Goal: Information Seeking & Learning: Check status

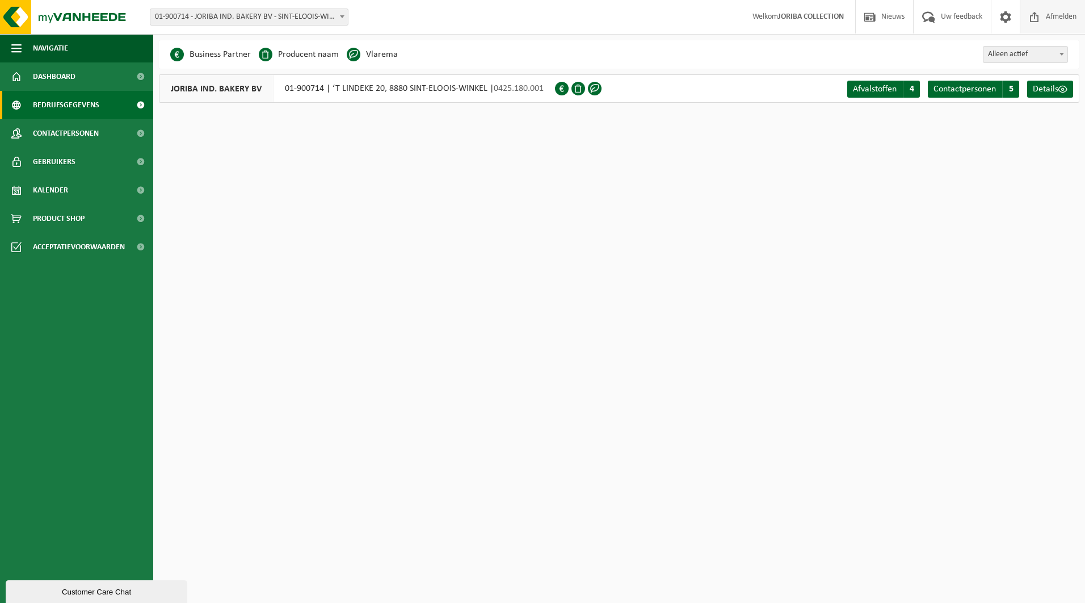
click at [1043, 25] on span "Afmelden" at bounding box center [1061, 16] width 36 height 33
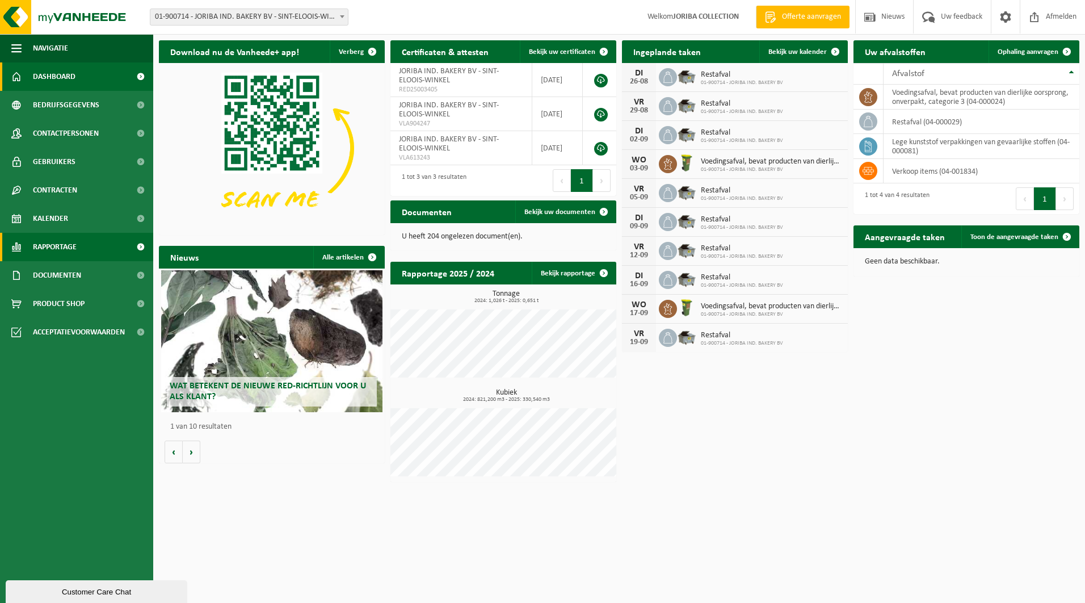
click at [108, 246] on link "Rapportage" at bounding box center [76, 247] width 153 height 28
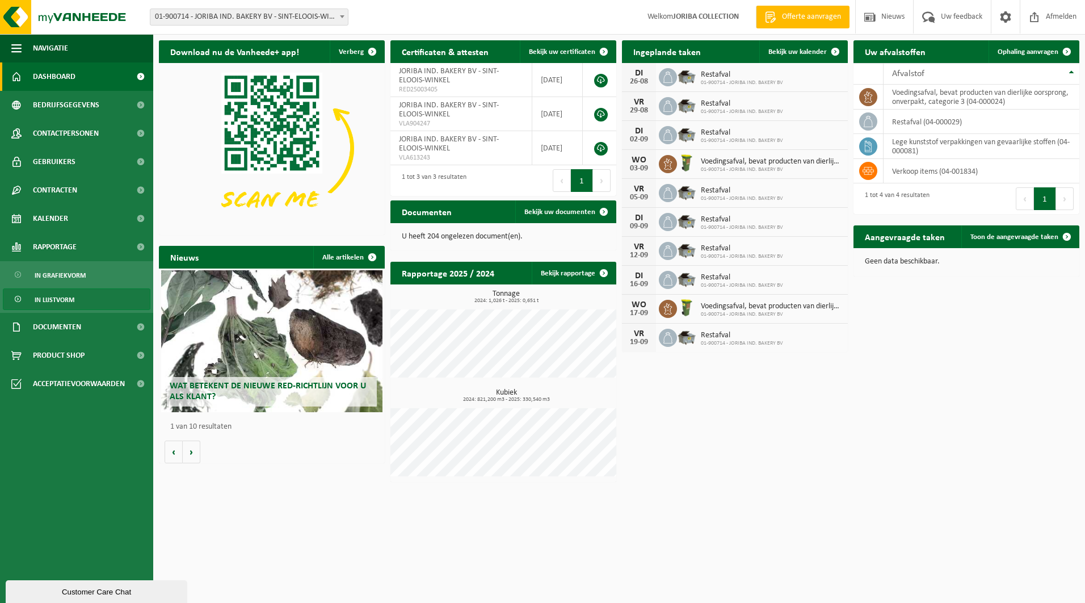
click at [82, 301] on link "In lijstvorm" at bounding box center [77, 299] width 148 height 22
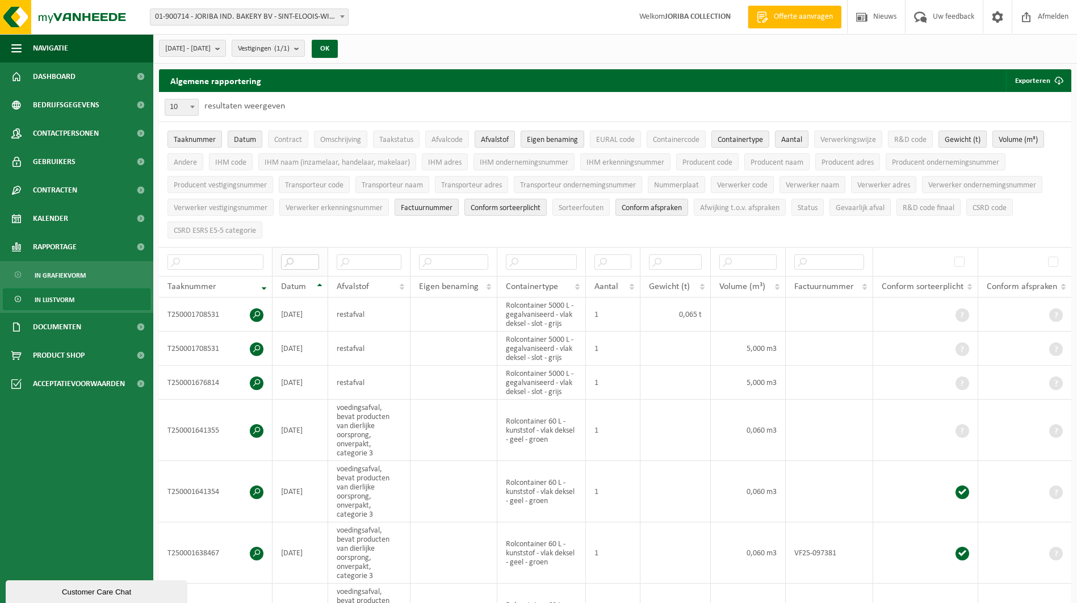
click at [300, 264] on input "text" at bounding box center [300, 261] width 38 height 15
type input "2024"
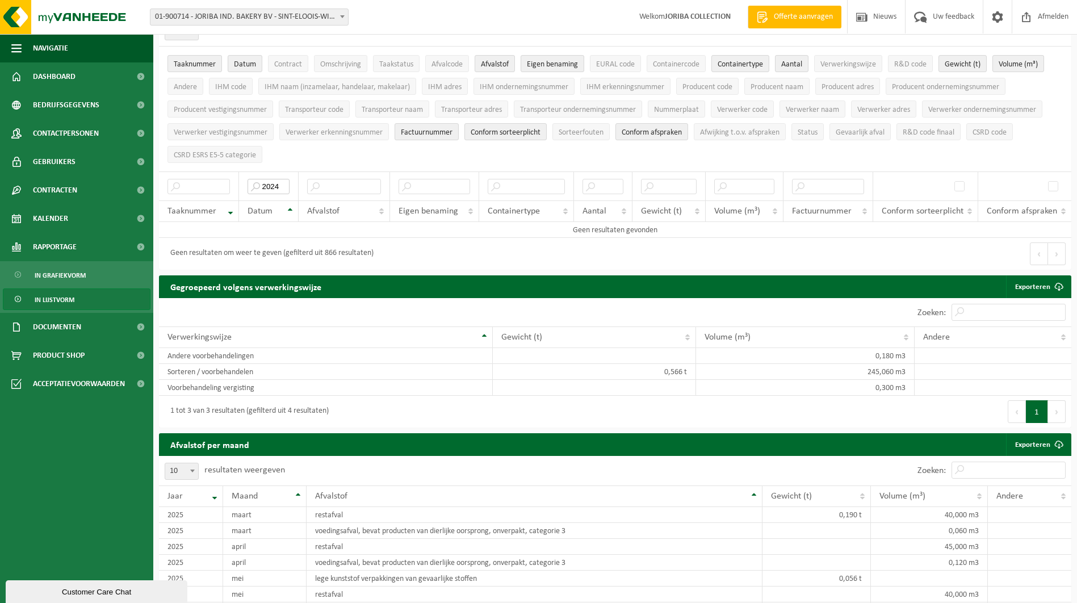
scroll to position [227, 0]
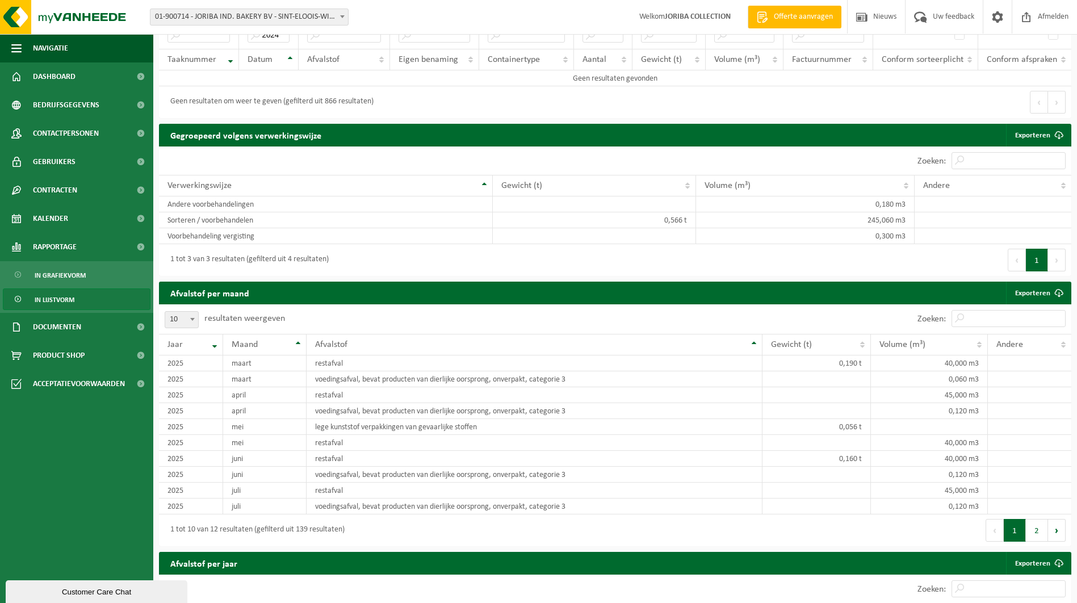
click at [176, 314] on span "10" at bounding box center [181, 320] width 33 height 16
select select "100"
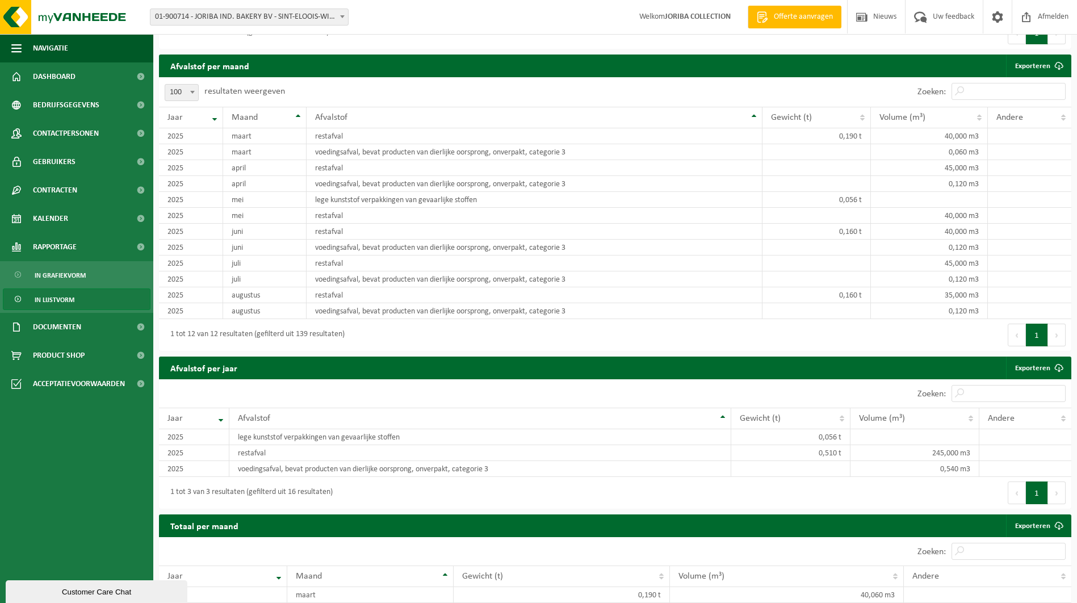
scroll to position [568, 0]
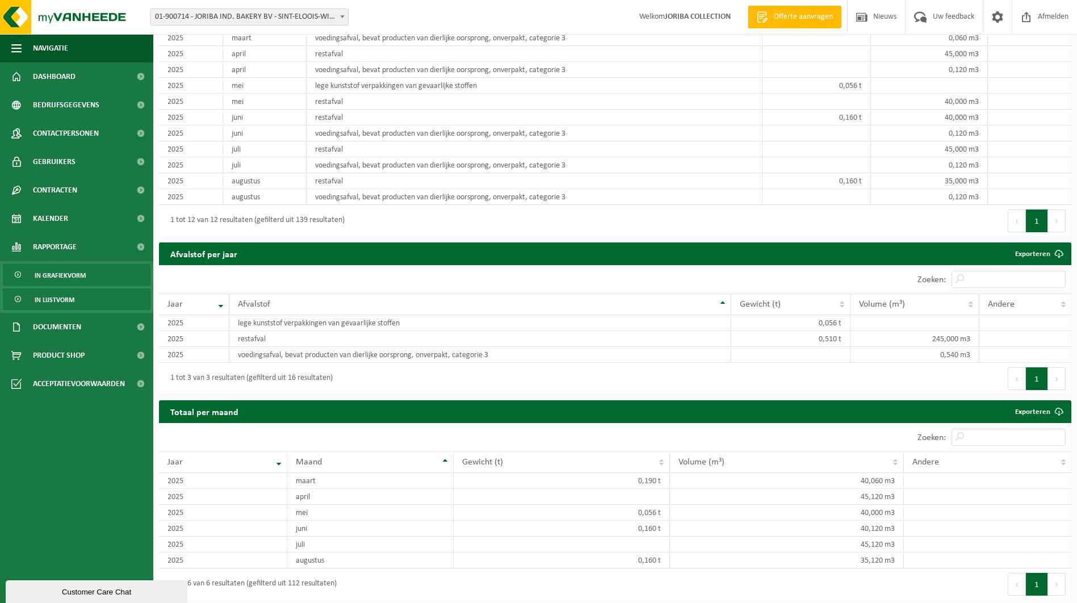
click at [91, 278] on link "In grafiekvorm" at bounding box center [77, 275] width 148 height 22
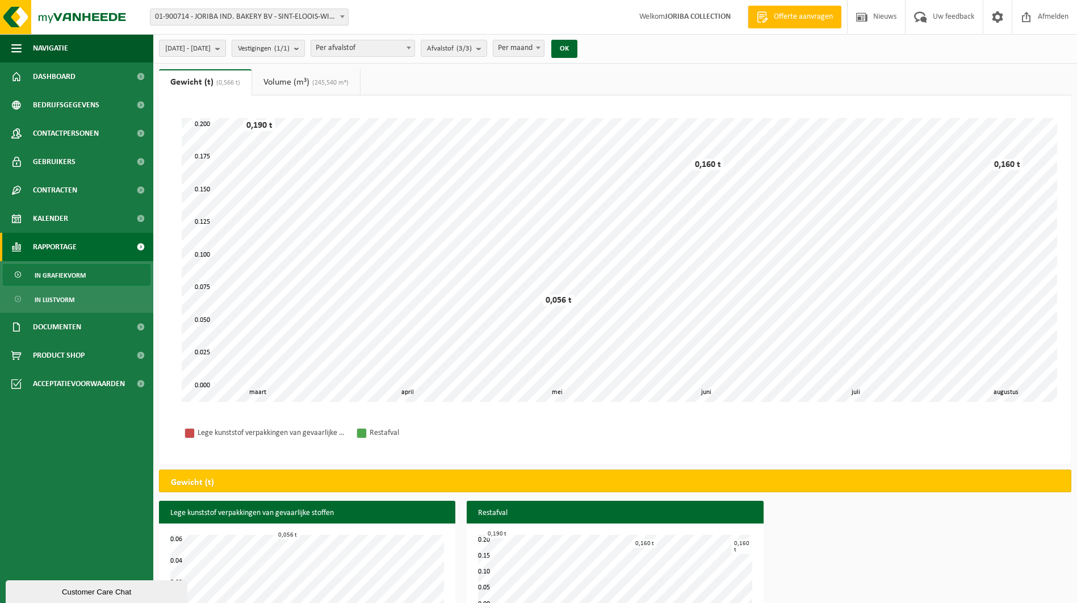
click at [225, 53] on b "submit" at bounding box center [220, 48] width 10 height 16
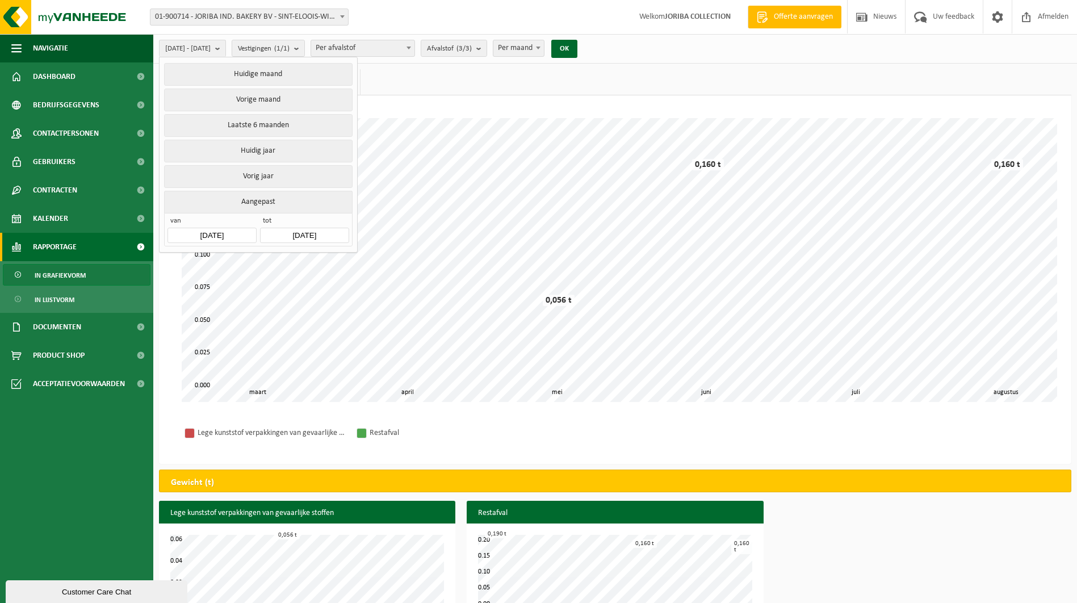
click at [230, 234] on input "[DATE]" at bounding box center [211, 235] width 89 height 15
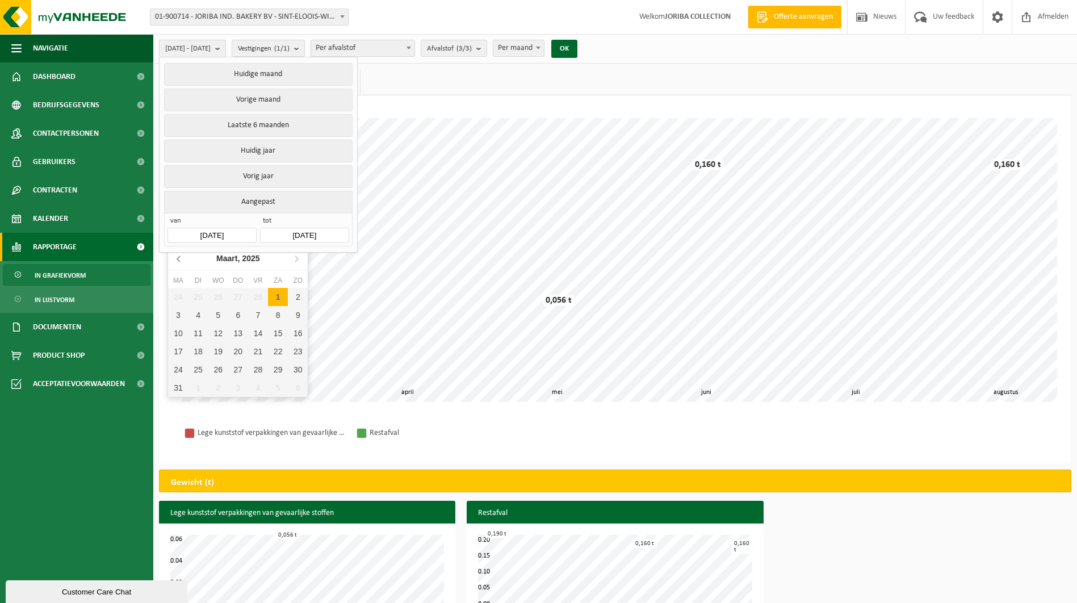
click at [181, 259] on icon at bounding box center [179, 258] width 18 height 18
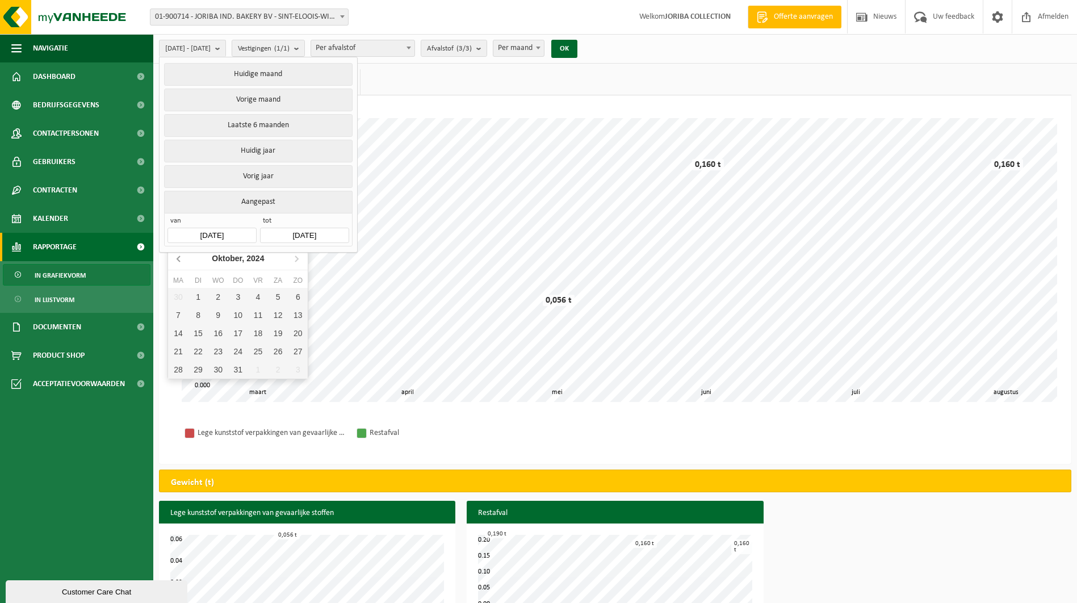
click at [181, 259] on icon at bounding box center [179, 258] width 18 height 18
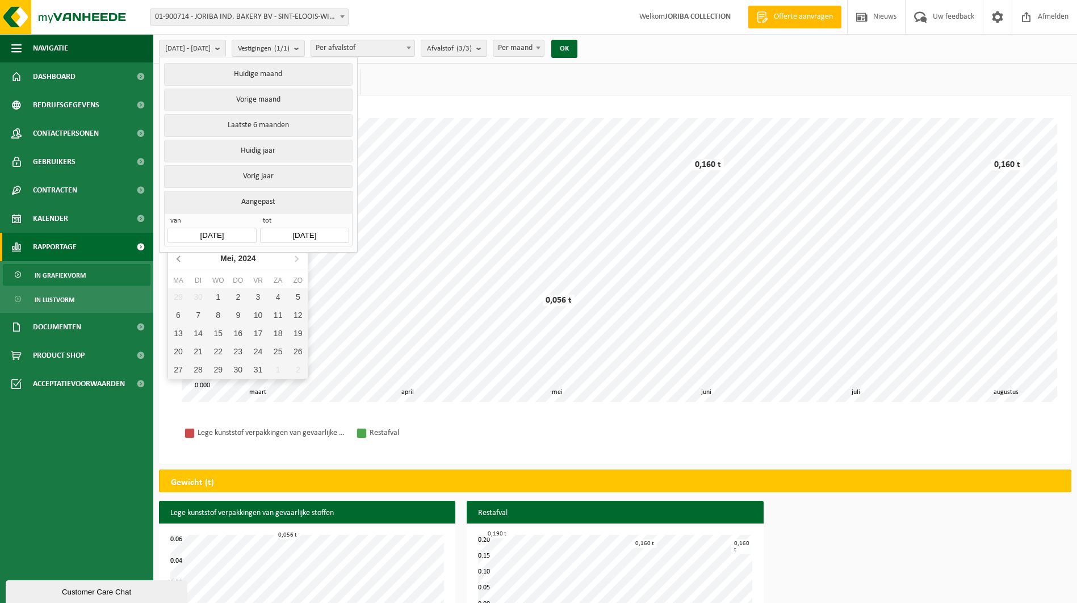
click at [181, 259] on icon at bounding box center [179, 258] width 18 height 18
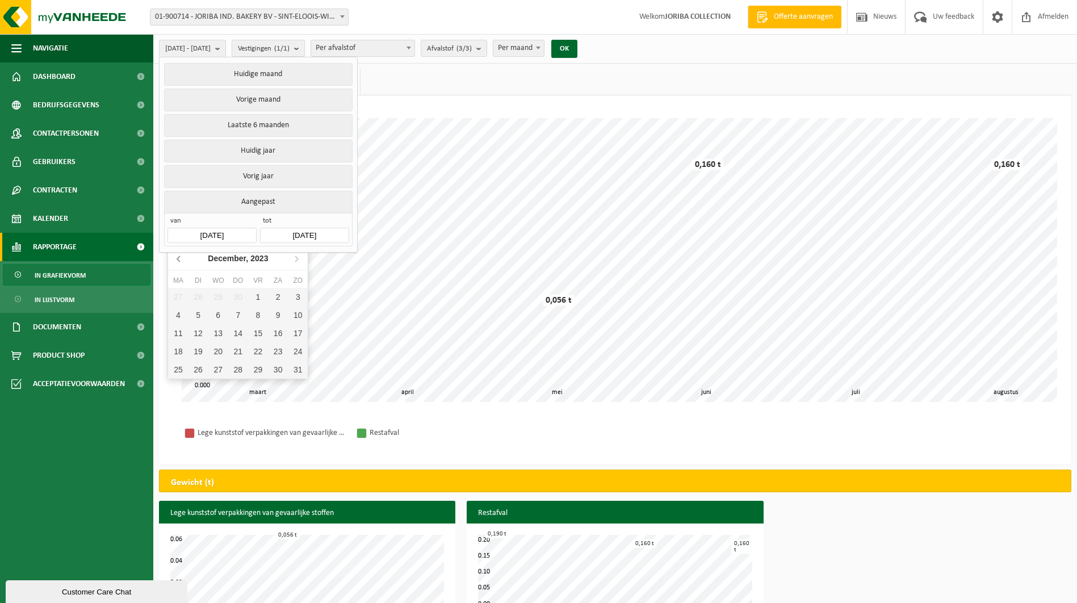
click at [181, 259] on icon at bounding box center [179, 258] width 18 height 18
drag, startPoint x: 297, startPoint y: 257, endPoint x: 258, endPoint y: 271, distance: 42.4
click at [296, 257] on icon at bounding box center [296, 258] width 18 height 18
click at [255, 292] on div "1" at bounding box center [258, 297] width 20 height 18
type input "[DATE]"
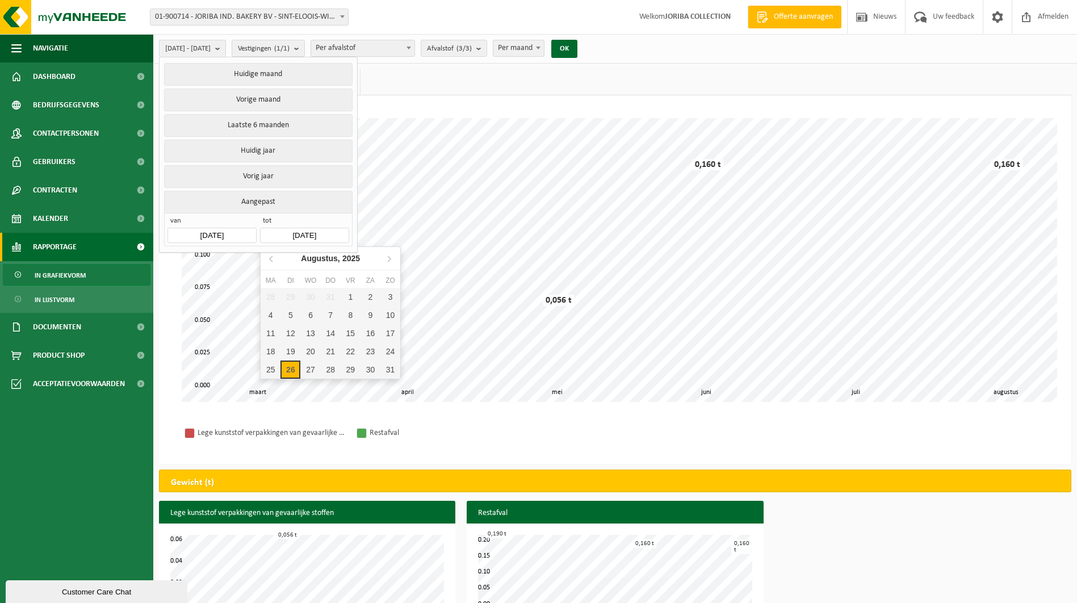
click at [310, 233] on input "[DATE]" at bounding box center [304, 235] width 89 height 15
click at [271, 259] on icon at bounding box center [272, 258] width 18 height 18
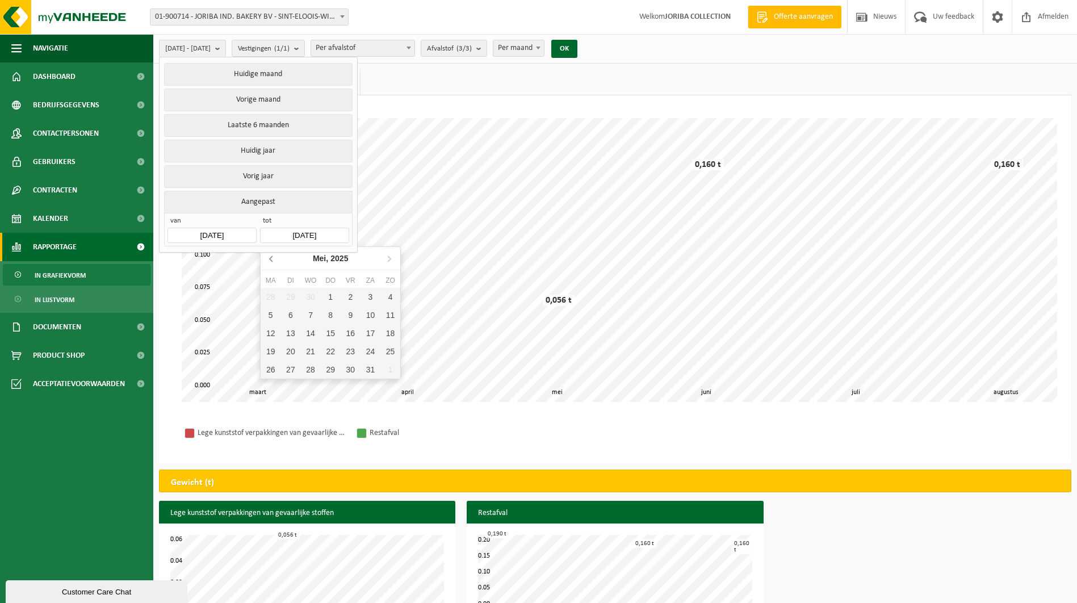
click at [271, 259] on icon at bounding box center [272, 258] width 18 height 18
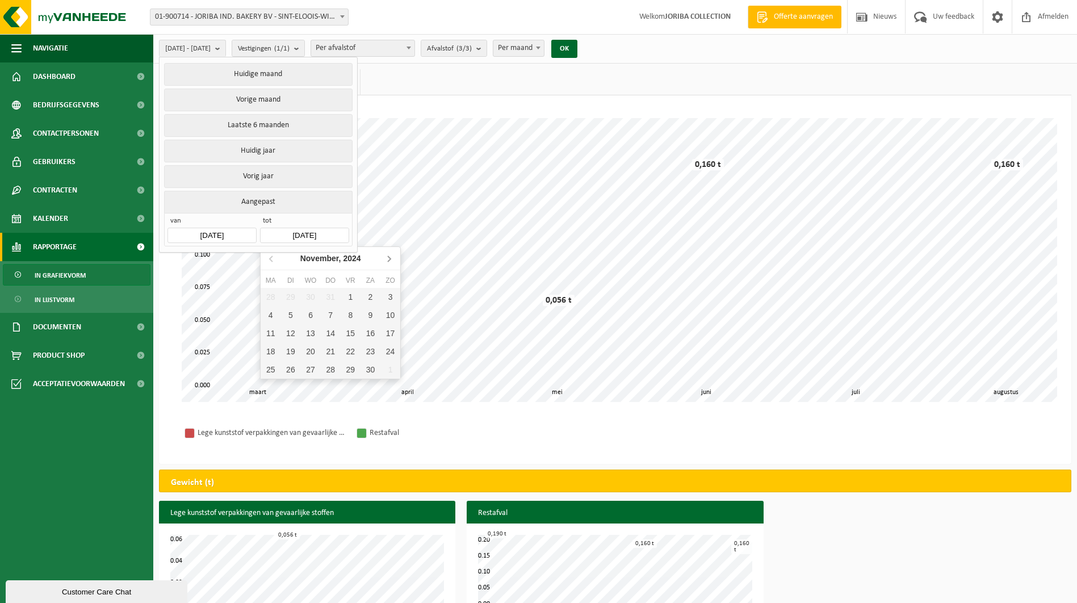
click at [384, 258] on icon at bounding box center [389, 258] width 18 height 18
click at [286, 384] on div "31" at bounding box center [290, 388] width 20 height 18
type input "[DATE]"
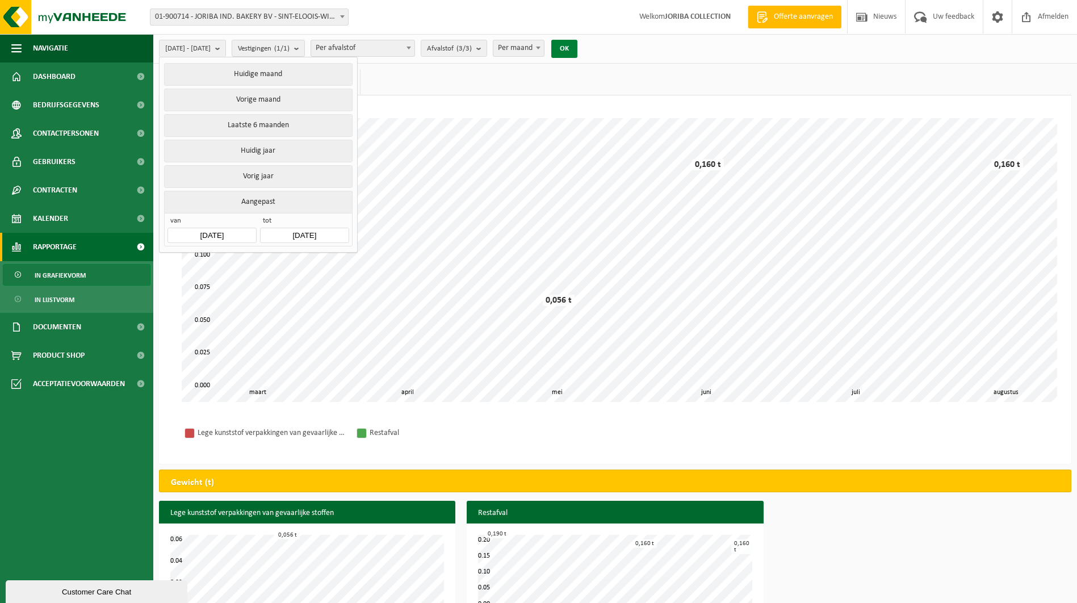
click at [577, 43] on button "OK" at bounding box center [564, 49] width 26 height 18
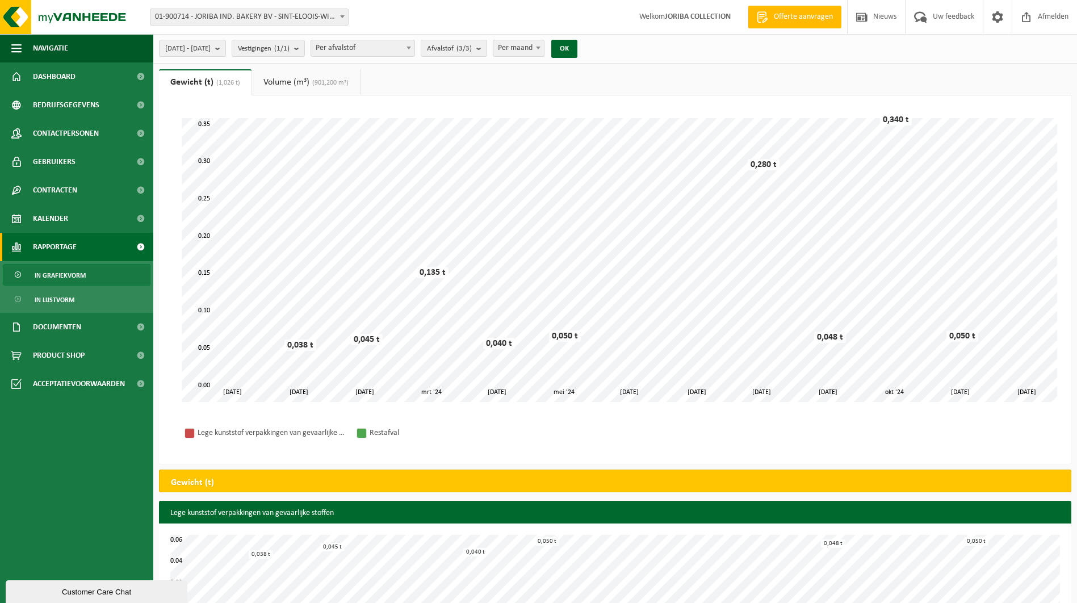
drag, startPoint x: 299, startPoint y: 82, endPoint x: 293, endPoint y: 86, distance: 7.4
click at [299, 82] on link "Volume (m³) (901,200 m³)" at bounding box center [306, 82] width 108 height 26
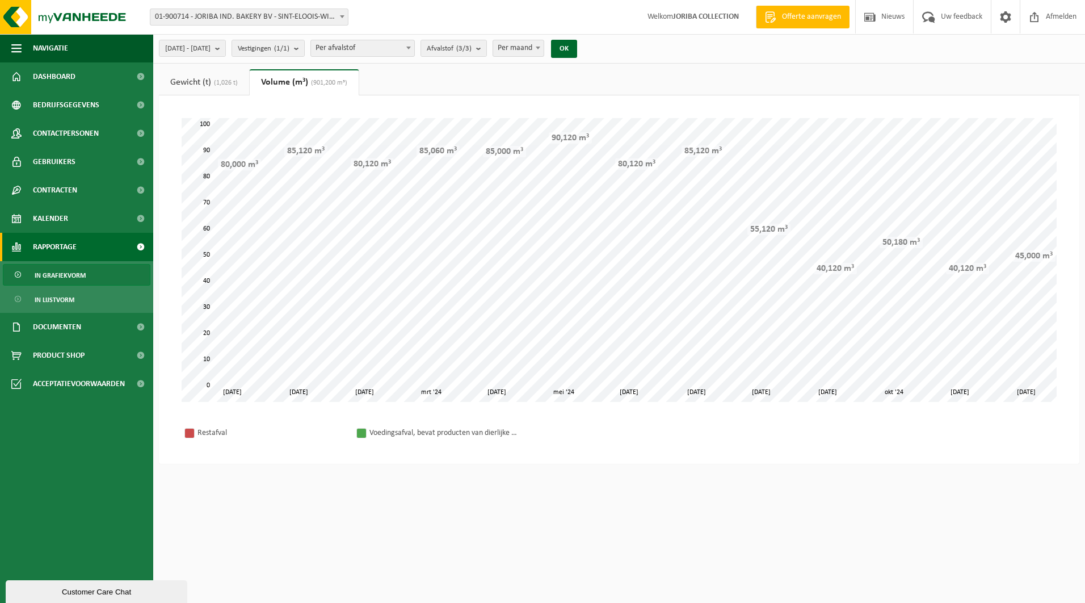
click at [221, 83] on span "(1,026 t)" at bounding box center [224, 82] width 27 height 7
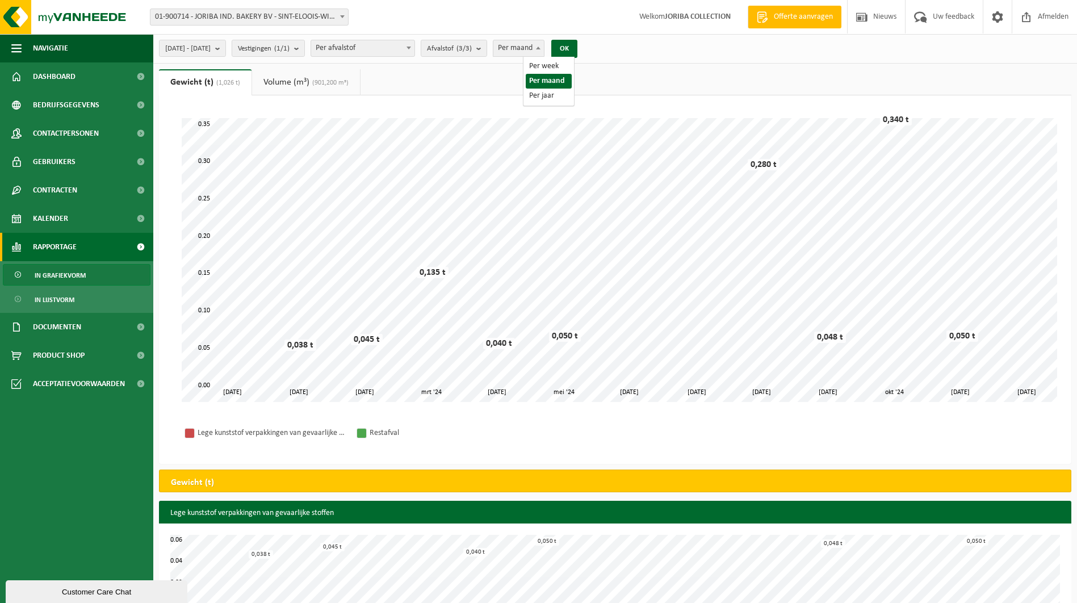
click at [544, 44] on span at bounding box center [537, 47] width 11 height 15
click at [414, 43] on span "Per afvalstof" at bounding box center [362, 48] width 103 height 16
click at [469, 47] on span "Afvalstof (3/3)" at bounding box center [449, 48] width 45 height 17
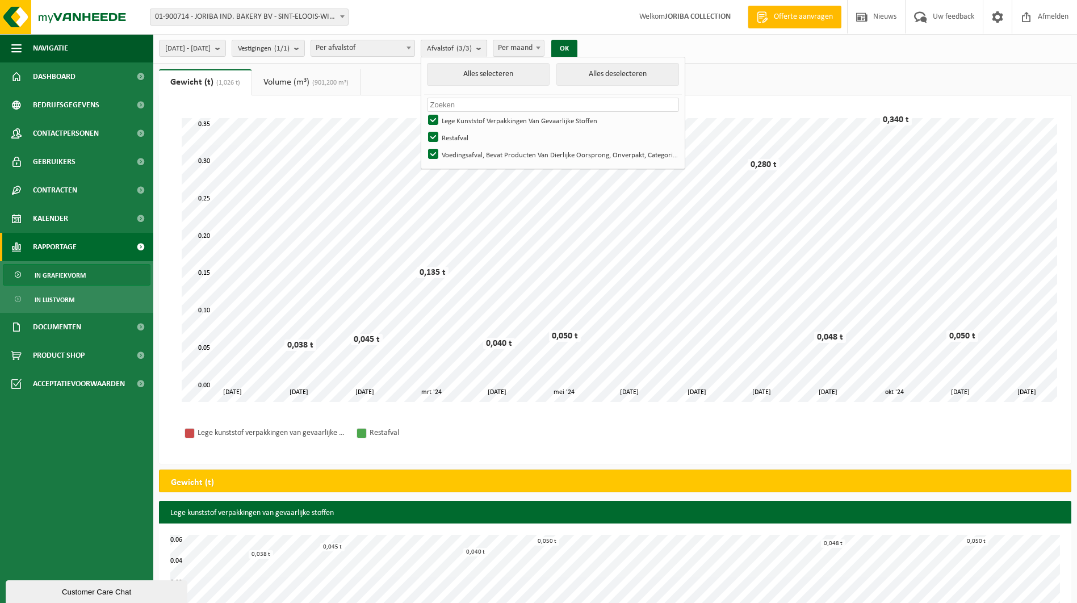
click at [469, 47] on span "Afvalstof (3/3)" at bounding box center [449, 48] width 45 height 17
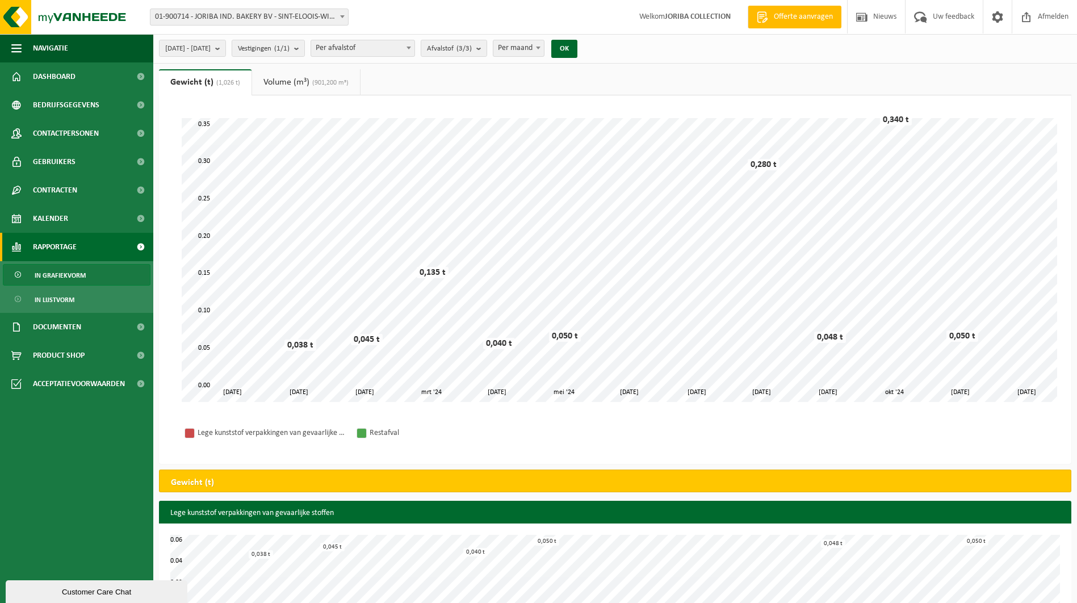
click at [544, 47] on span "Per maand" at bounding box center [518, 48] width 51 height 16
click at [577, 51] on button "OK" at bounding box center [564, 49] width 26 height 18
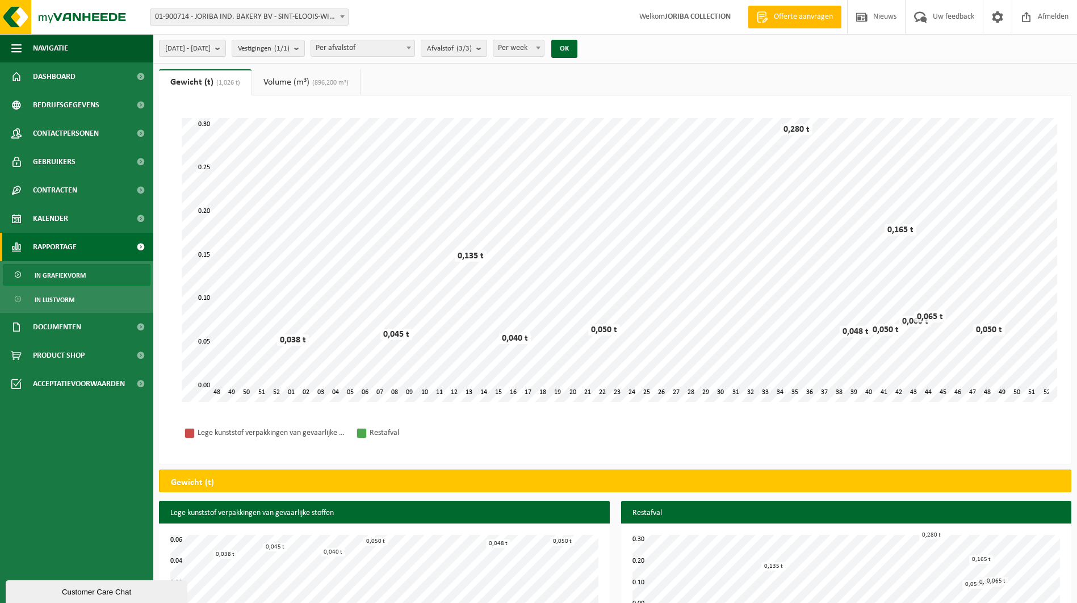
click at [544, 53] on span "Per week" at bounding box center [518, 48] width 51 height 16
select select "2"
click at [577, 48] on button "OK" at bounding box center [564, 49] width 26 height 18
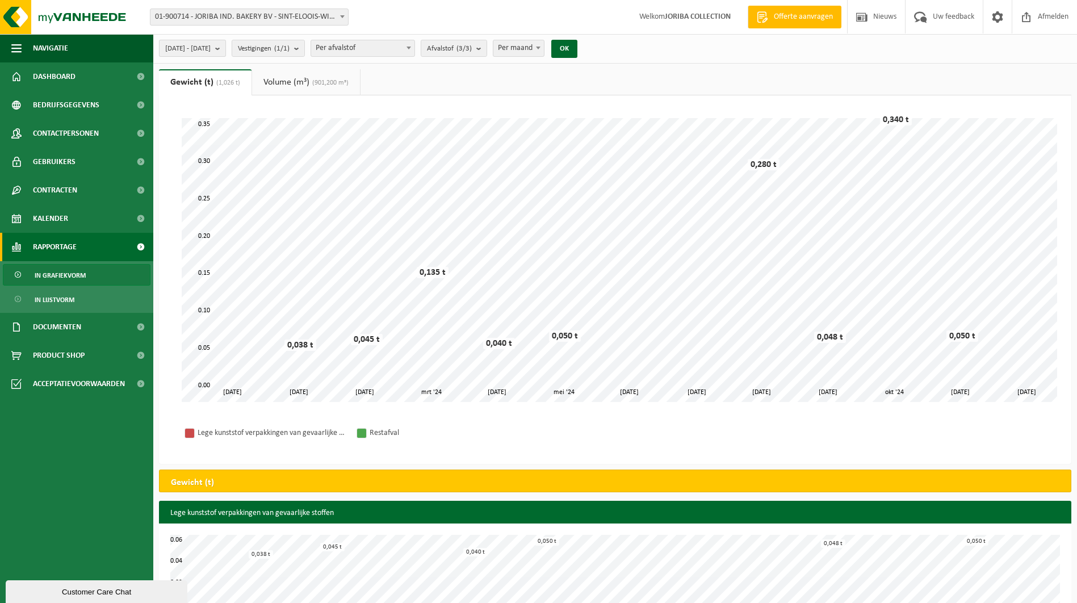
click at [225, 48] on b "submit" at bounding box center [220, 48] width 10 height 16
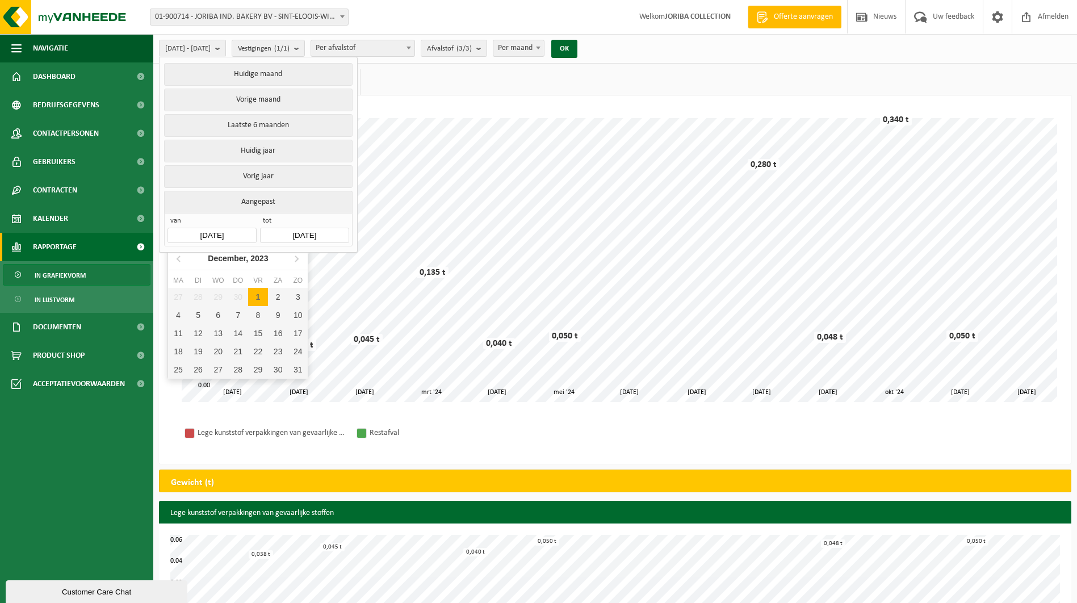
click at [220, 232] on input "[DATE]" at bounding box center [211, 235] width 89 height 15
click at [293, 254] on icon at bounding box center [296, 258] width 18 height 18
click at [177, 298] on div "1" at bounding box center [178, 297] width 20 height 18
type input "[DATE]"
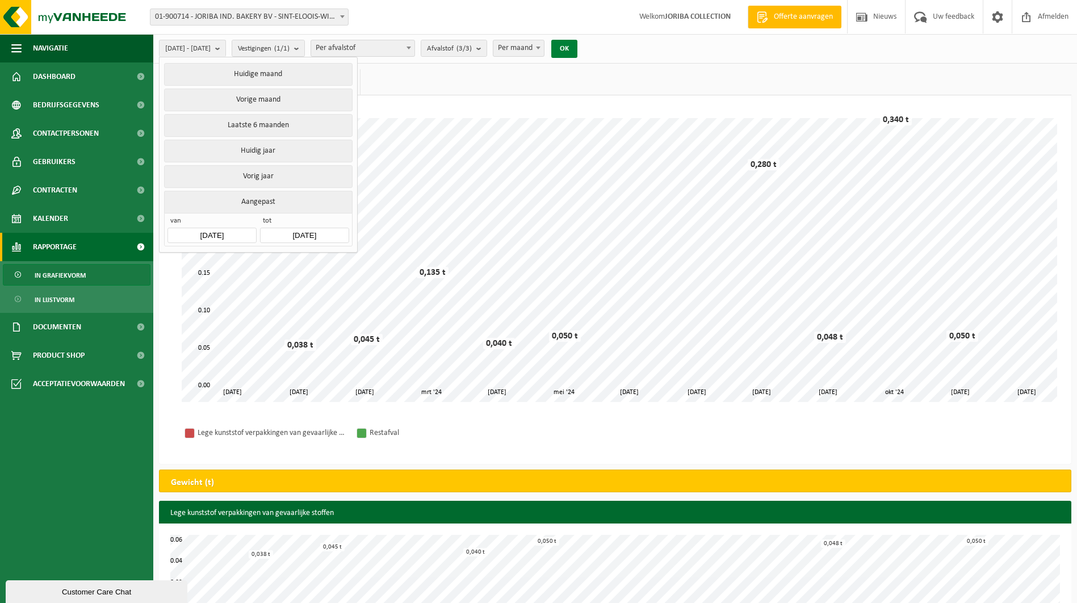
click at [577, 54] on button "OK" at bounding box center [564, 49] width 26 height 18
